Goal: Book appointment/travel/reservation

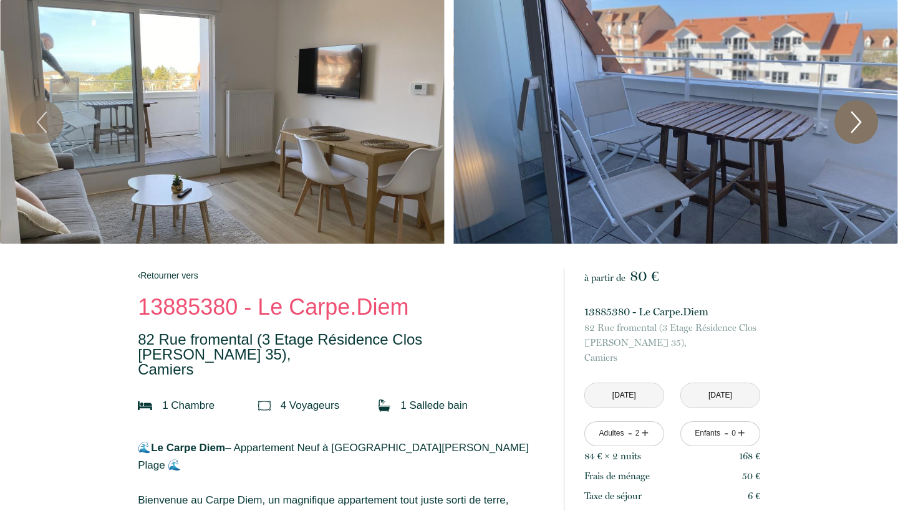
click at [861, 119] on icon "Next" at bounding box center [856, 121] width 26 height 37
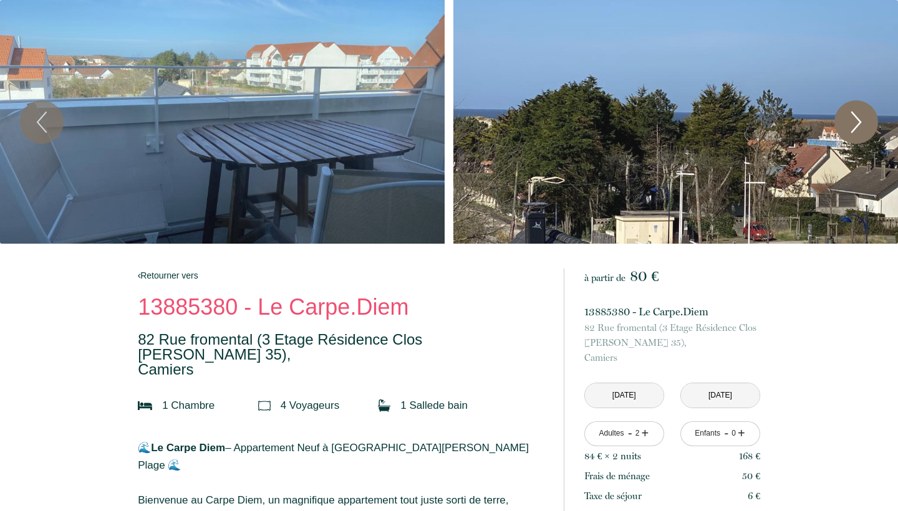
click at [861, 119] on icon "Next" at bounding box center [856, 121] width 26 height 37
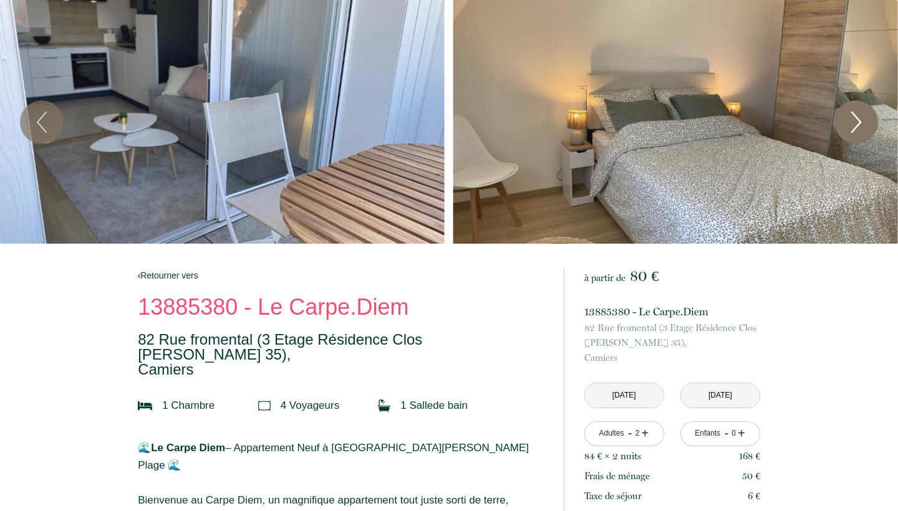
click at [861, 119] on icon "Next" at bounding box center [856, 121] width 26 height 37
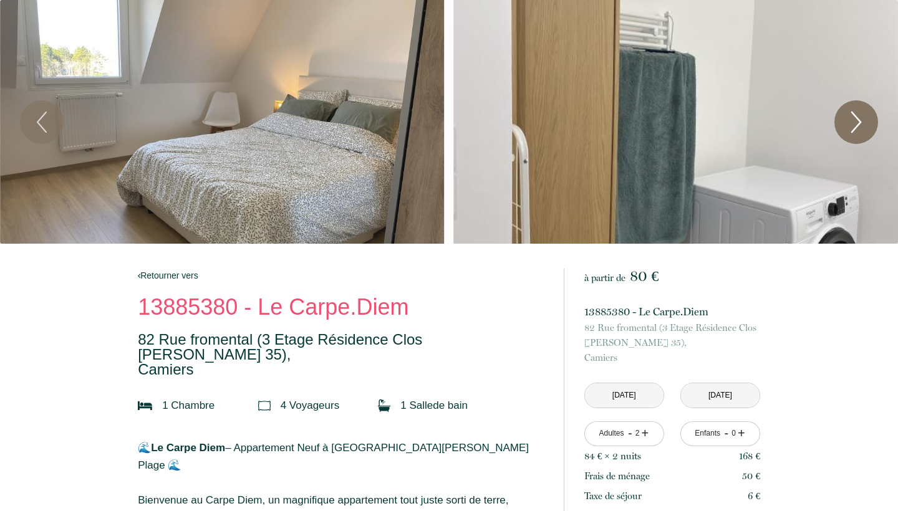
click at [861, 119] on icon "Next" at bounding box center [856, 121] width 26 height 37
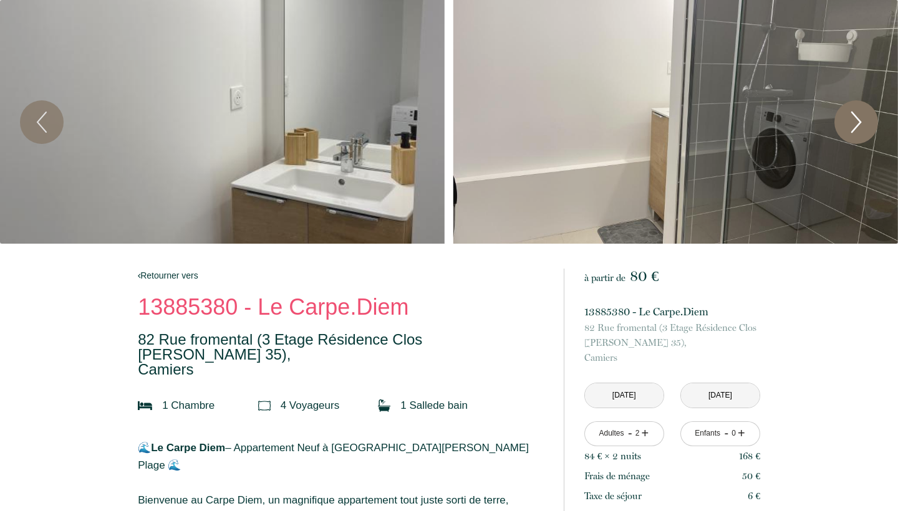
click at [855, 123] on icon "Next" at bounding box center [856, 121] width 26 height 37
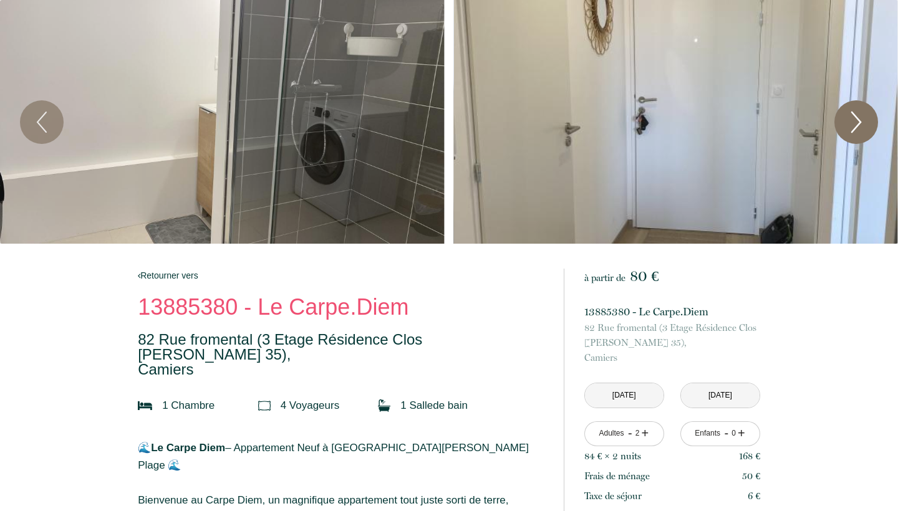
click at [855, 123] on icon "Next" at bounding box center [856, 121] width 26 height 37
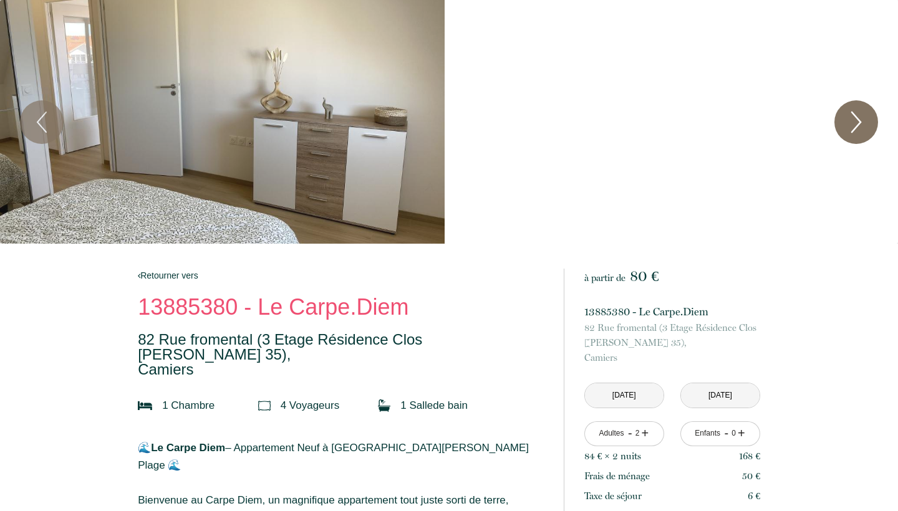
click at [855, 123] on icon "Next" at bounding box center [856, 121] width 26 height 37
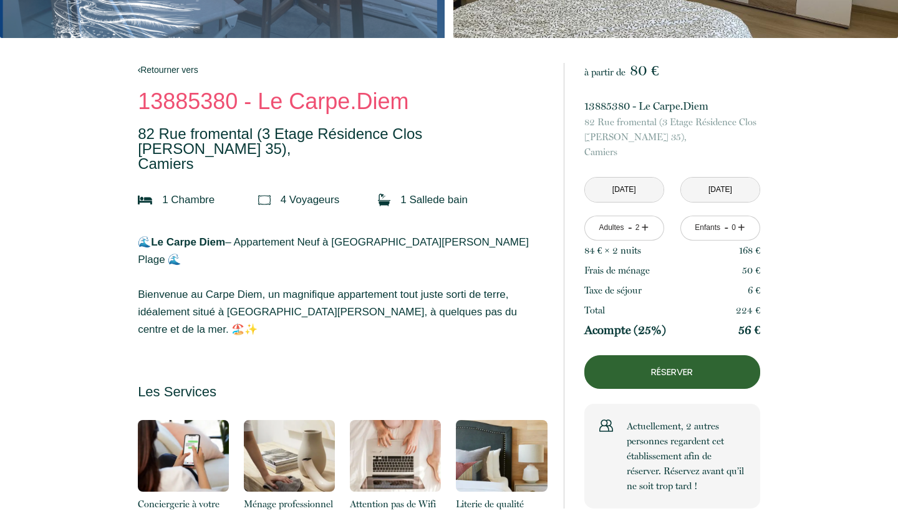
scroll to position [207, 0]
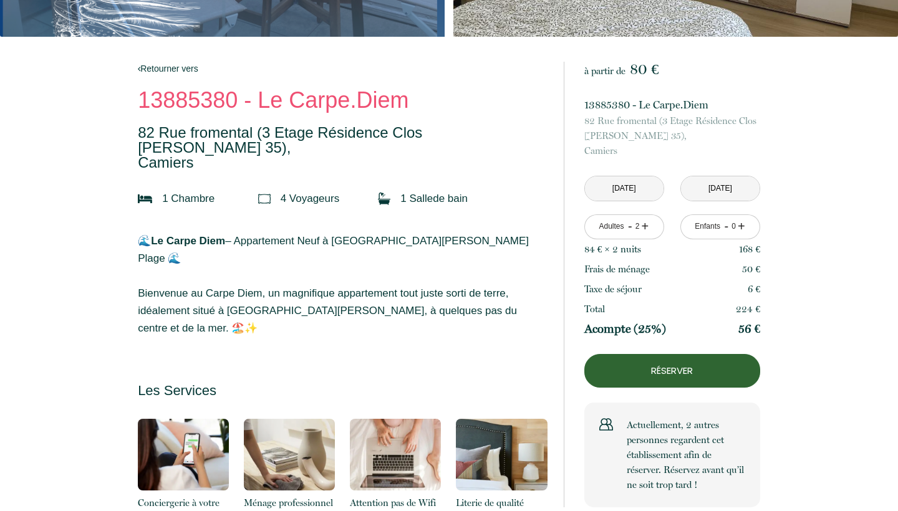
click at [693, 373] on p "Réserver" at bounding box center [672, 370] width 155 height 15
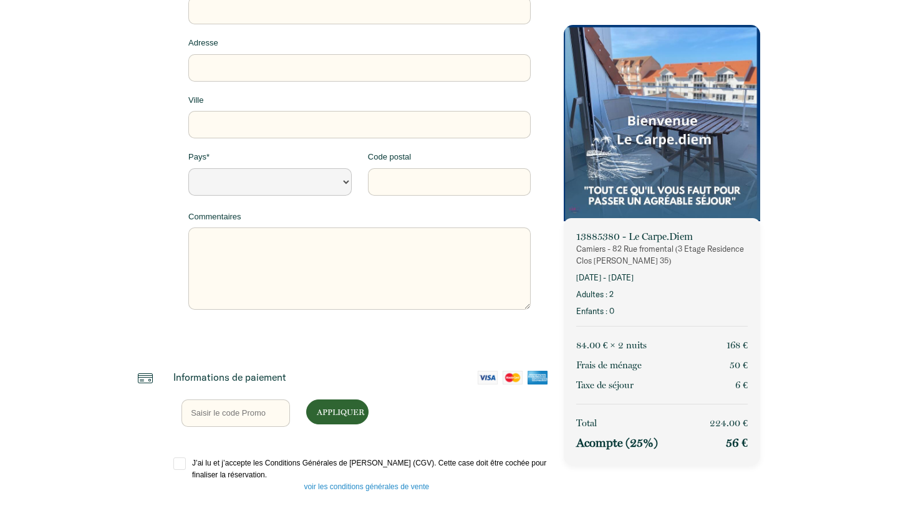
select select "Default select example"
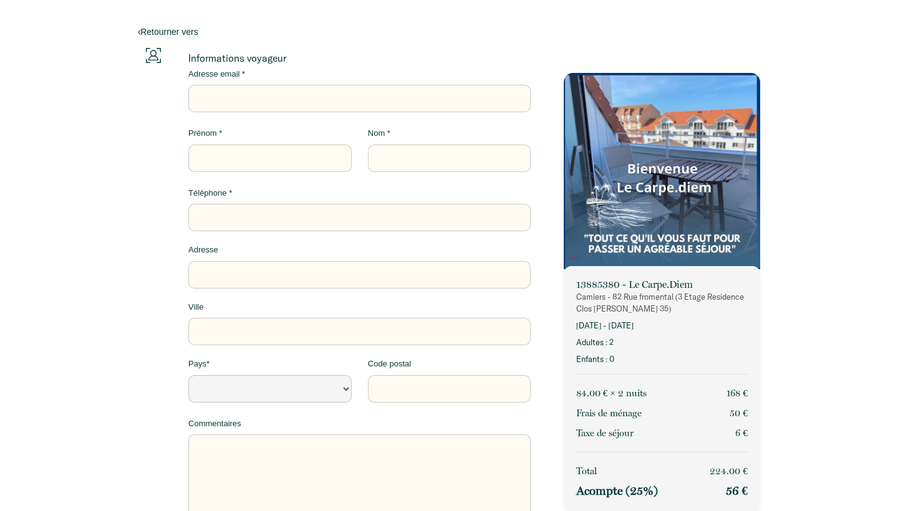
type input "[EMAIL_ADDRESS][PERSON_NAME][DOMAIN_NAME]"
select select "Default select example"
click at [283, 155] on input "Prénom *" at bounding box center [269, 158] width 163 height 27
type input "M"
select select "Default select example"
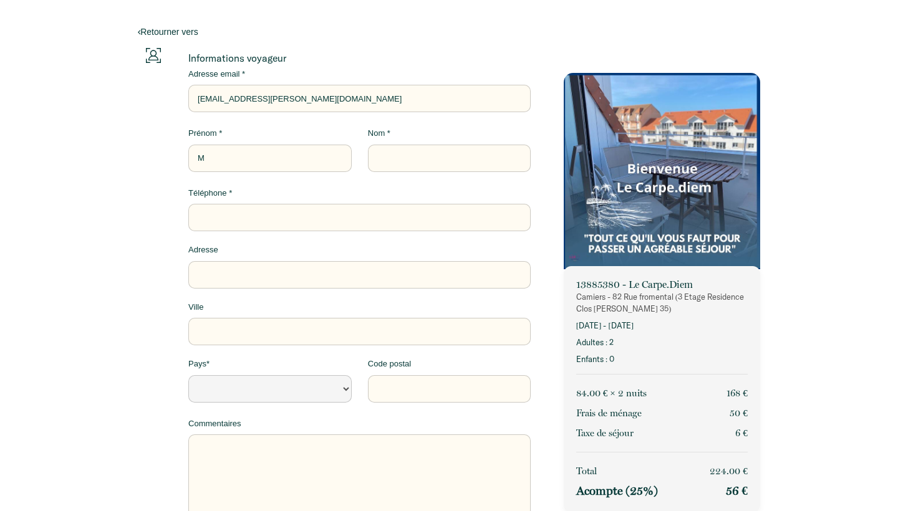
type input "Mi"
select select "Default select example"
type input "Mic"
select select "Default select example"
type input "Mich"
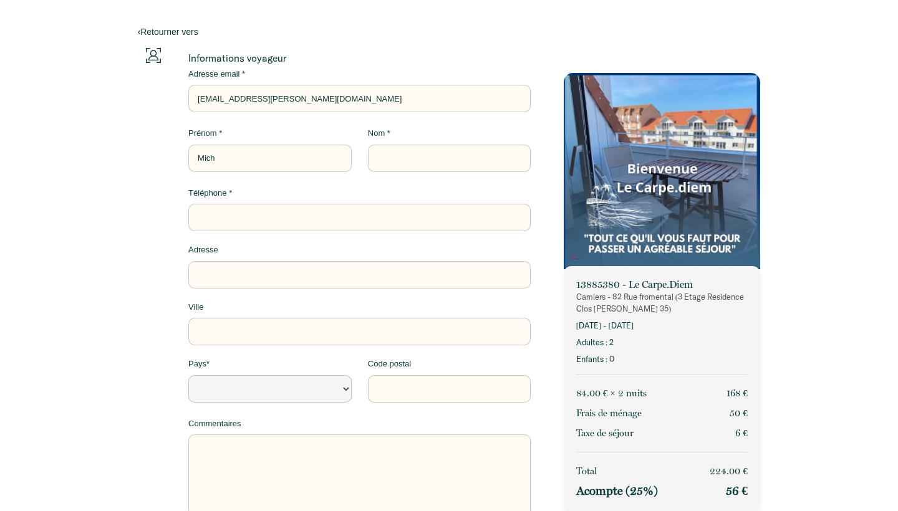
select select "Default select example"
type input "Micha"
select select "Default select example"
type input "Michae"
select select "Default select example"
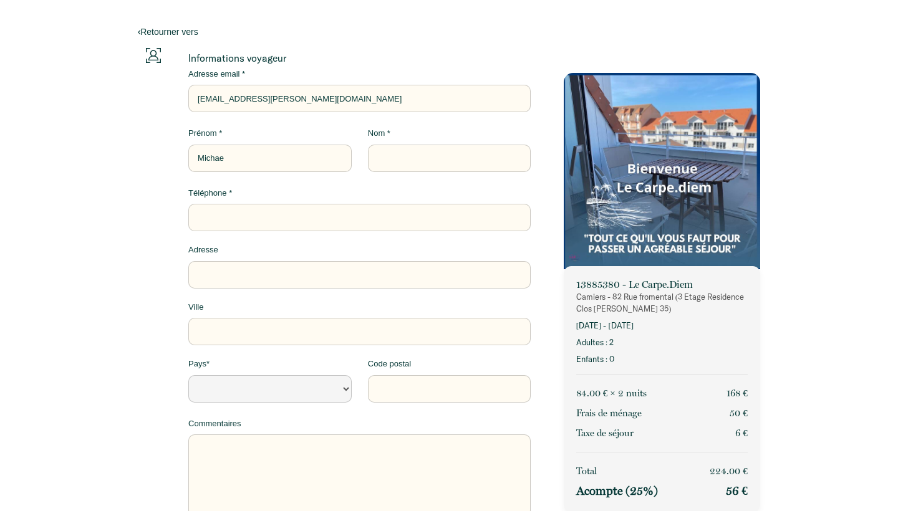
type input "[PERSON_NAME]"
select select "Default select example"
type input "Quintelier"
type input "Rue [PERSON_NAME] 36"
type input "Mettet"
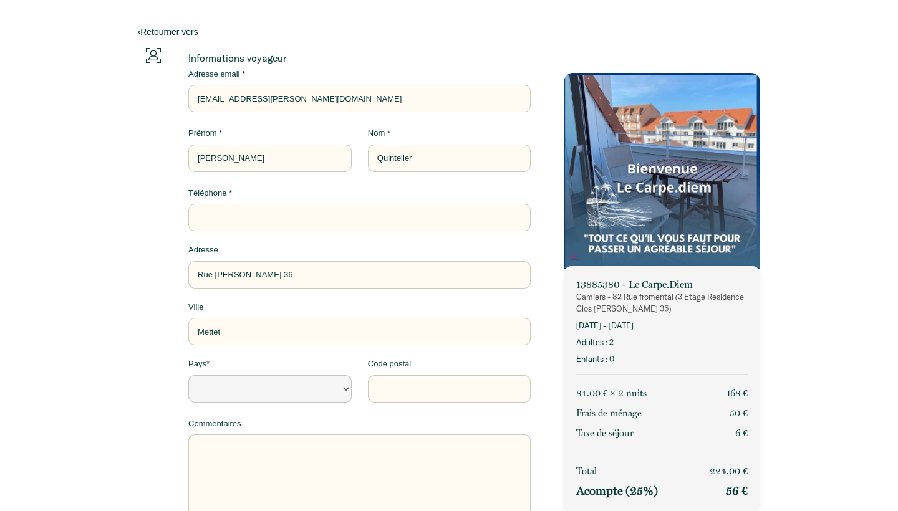
select select "Default select example"
type input "5640"
select select "Default select example"
type input "[PERSON_NAME]"
type input "Rue [PERSON_NAME] 3"
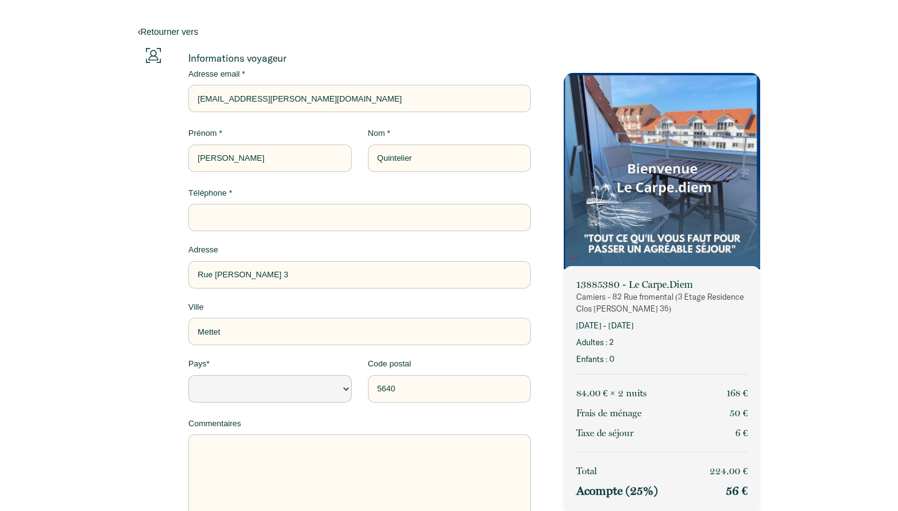
select select "Default select example"
type input "Rue [PERSON_NAME]"
select select "Default select example"
type input "Rue [PERSON_NAME] 3"
select select "Default select example"
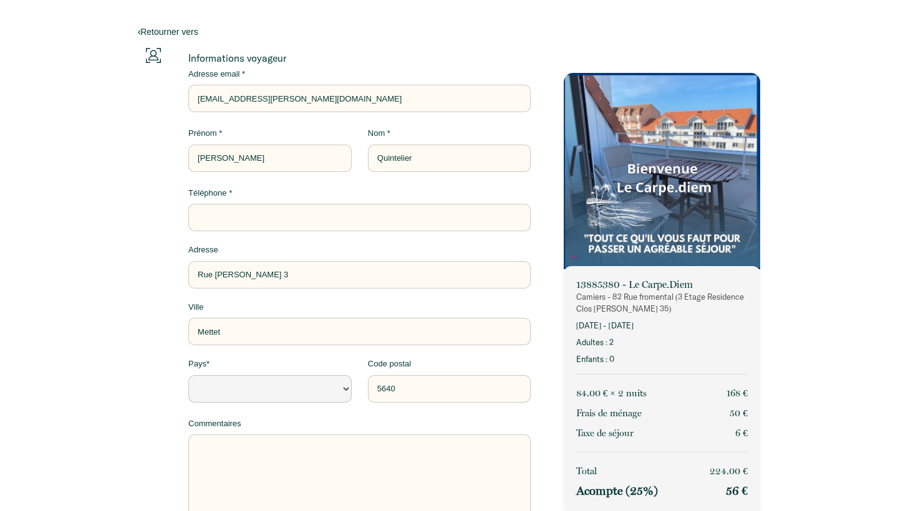
type input "[STREET_ADDRESS][PERSON_NAME]"
select select "Default select example"
type input "[STREET_ADDRESS][PERSON_NAME]"
type input "0"
select select "Default select example"
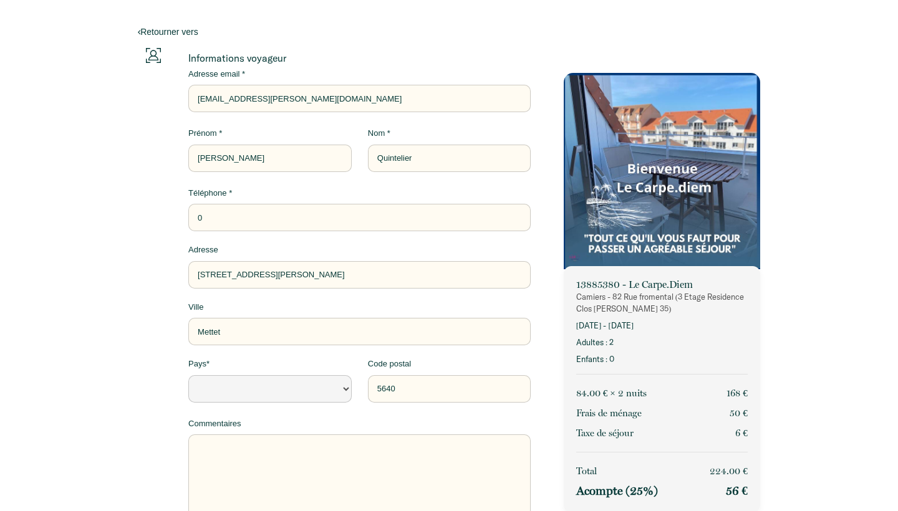
type input "00"
select select "Default select example"
type input "003"
select select "Default select example"
type input "0032"
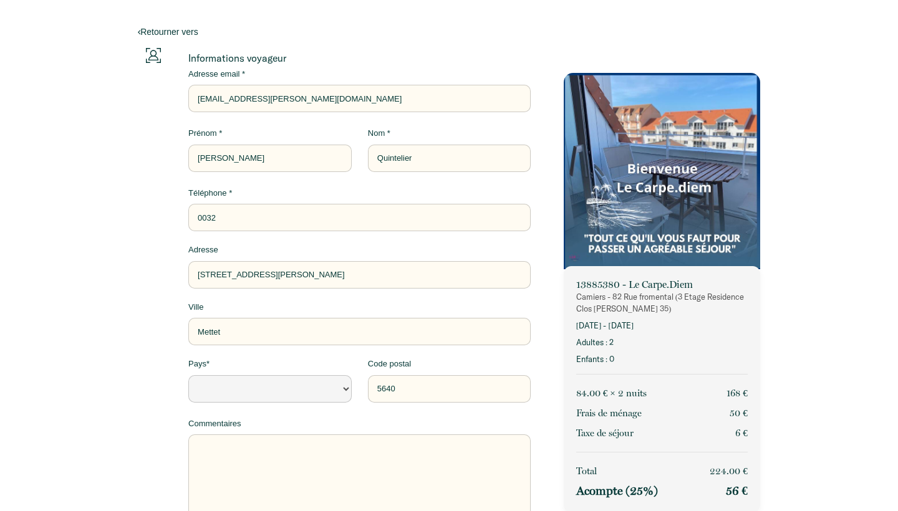
select select "Default select example"
type input "00324"
select select "Default select example"
type input "003247"
select select "Default select example"
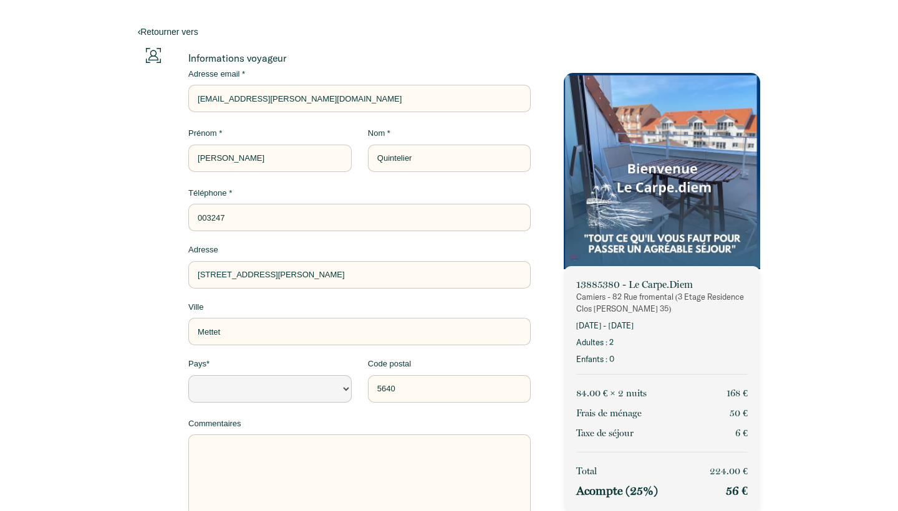
type input "0032475"
select select "Default select example"
type input "00324758"
select select "Default select example"
type input "003247580"
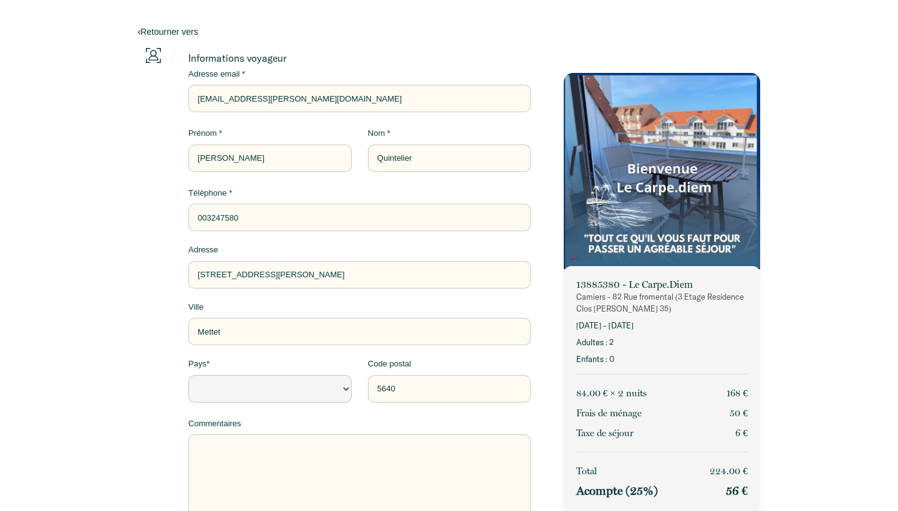
select select "Default select example"
type input "0032475806"
select select "Default select example"
type input "00324758064"
select select "Default select example"
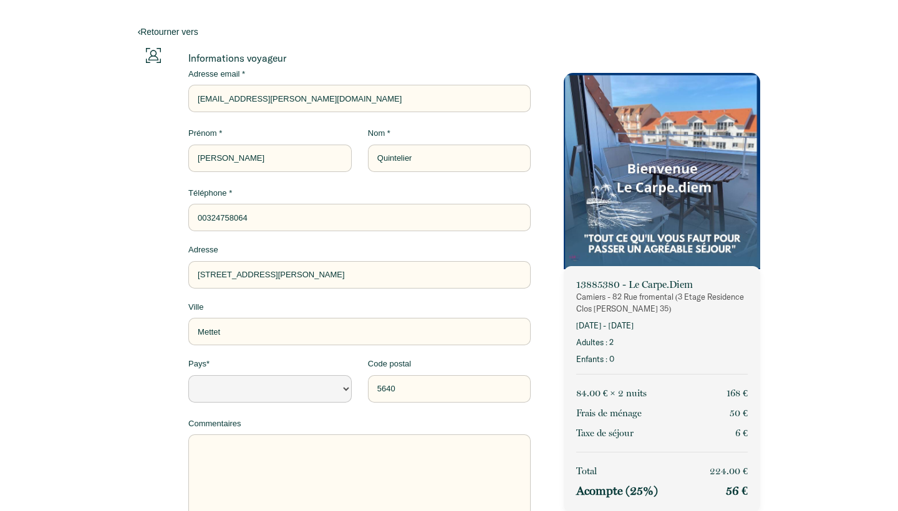
type input "003247580649"
select select "Default select example"
type input "0032475806499"
select select "Default select example"
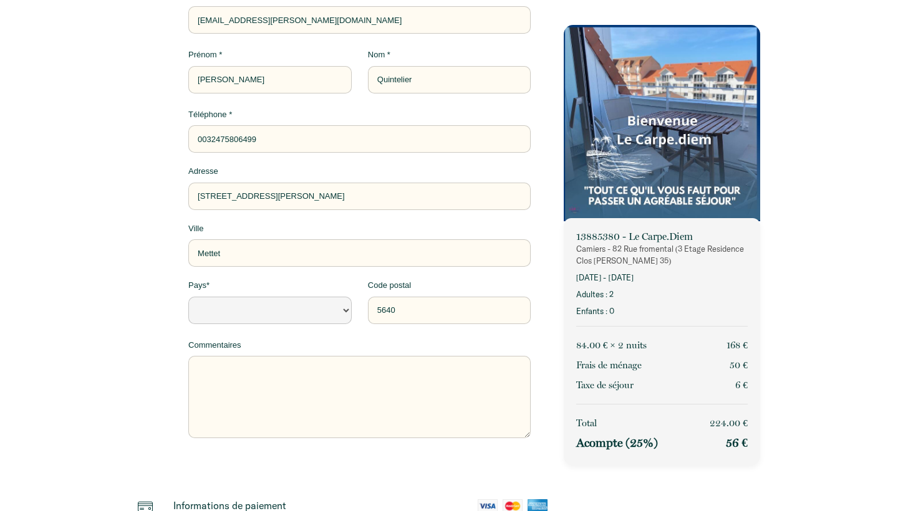
scroll to position [228, 0]
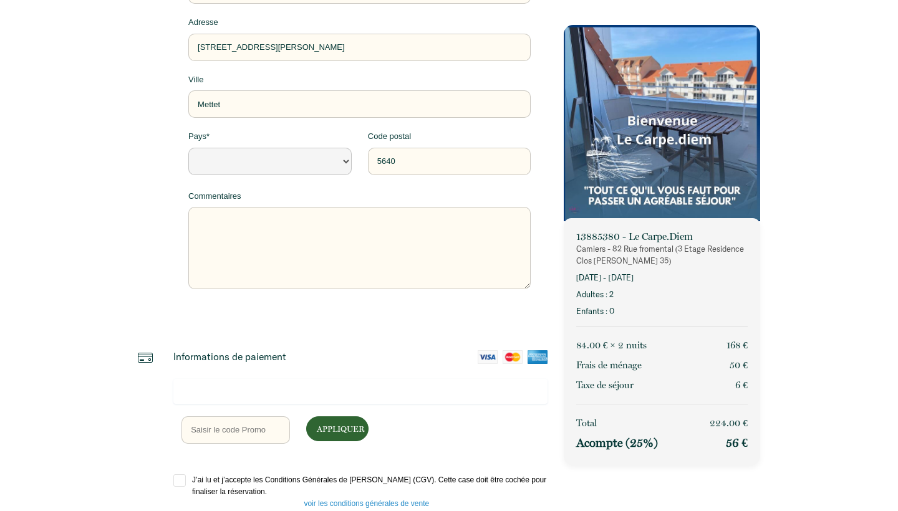
type input "0032475806499"
select select "BE"
click at [321, 223] on textarea at bounding box center [359, 248] width 342 height 82
click at [309, 250] on textarea "séjour avec un chien hyper propre" at bounding box center [359, 248] width 342 height 82
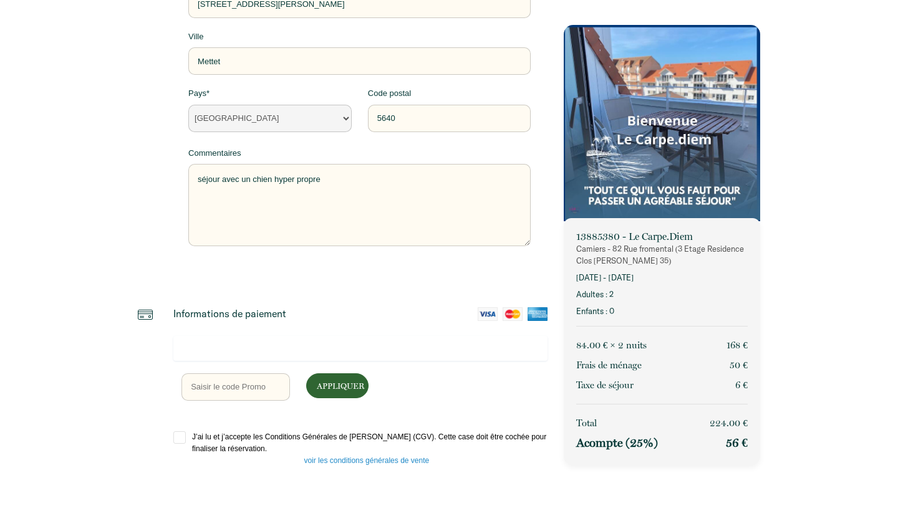
scroll to position [271, 0]
type textarea "séjour avec un chien hyper propre"
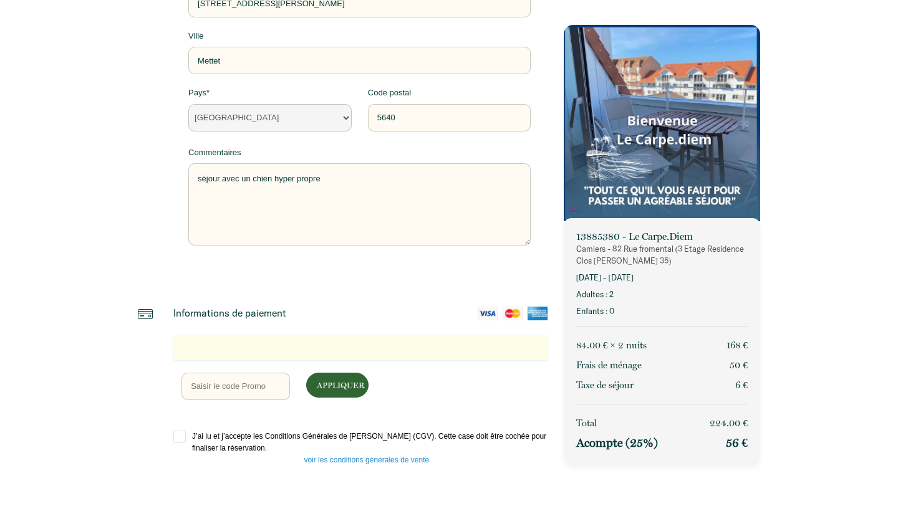
click at [251, 437] on input "J’ai lu et j’accepte les Conditions Générales de [PERSON_NAME] (CGV). Cette cas…" at bounding box center [360, 437] width 374 height 12
checkbox input "true"
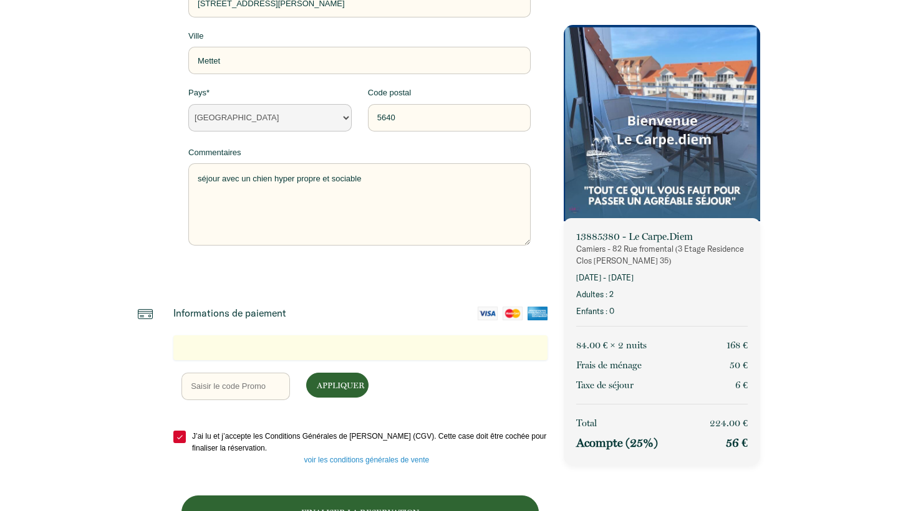
type textarea "séjour avec un chien hyper propre et sociable"
click at [797, 201] on div "Retourner vers Informations voyageur Adresse email * [EMAIL_ADDRESS][PERSON_NAM…" at bounding box center [449, 141] width 898 height 825
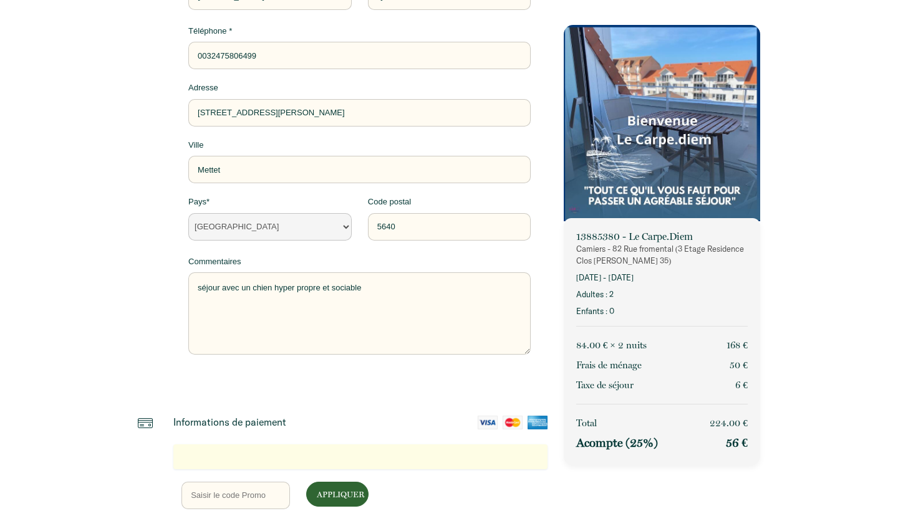
scroll to position [163, 0]
